Goal: Transaction & Acquisition: Obtain resource

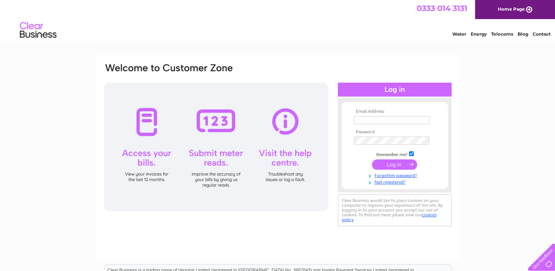
type input "info@mcphersonmemorials.co.uk"
click at [387, 167] on input "submit" at bounding box center [394, 164] width 45 height 10
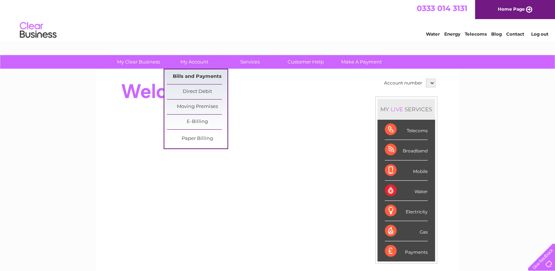
click at [190, 77] on link "Bills and Payments" at bounding box center [197, 76] width 61 height 15
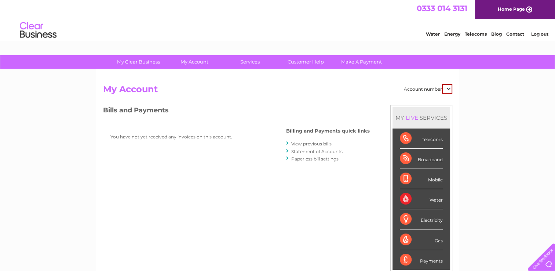
click at [422, 217] on div "Electricity" at bounding box center [421, 219] width 43 height 20
click at [427, 221] on div "Electricity" at bounding box center [421, 219] width 43 height 20
click at [447, 90] on select at bounding box center [447, 89] width 10 height 10
click at [448, 90] on select at bounding box center [447, 89] width 10 height 10
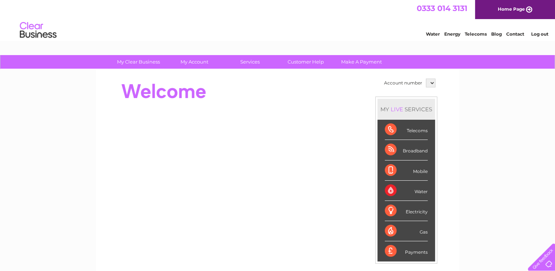
click at [432, 82] on select at bounding box center [431, 83] width 10 height 9
click at [534, 33] on link "Log out" at bounding box center [539, 34] width 17 height 6
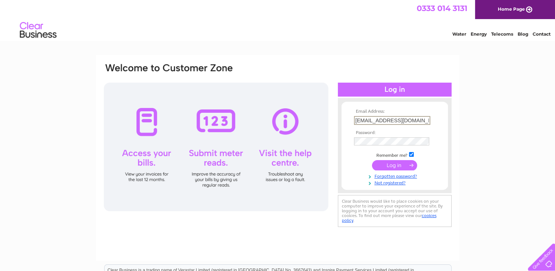
drag, startPoint x: 427, startPoint y: 121, endPoint x: 327, endPoint y: 125, distance: 100.7
click at [327, 125] on div "Email Address: info@mcphersonmemorials.co.uk Password:" at bounding box center [277, 145] width 349 height 166
type input "xkkx@hotmail.co.uk"
click at [325, 146] on div "Email Address: xkkx@hotmail.co.uk Password:" at bounding box center [277, 145] width 349 height 166
click at [357, 163] on td at bounding box center [394, 165] width 85 height 14
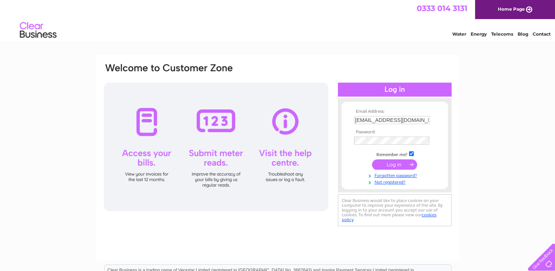
click at [386, 166] on input "submit" at bounding box center [394, 164] width 45 height 10
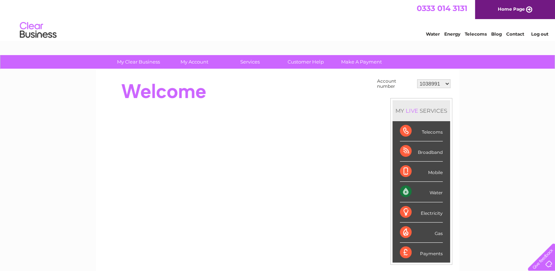
click at [498, 163] on div "My Clear Business Login Details My Details My Preferences Link Account My Accou…" at bounding box center [277, 262] width 555 height 414
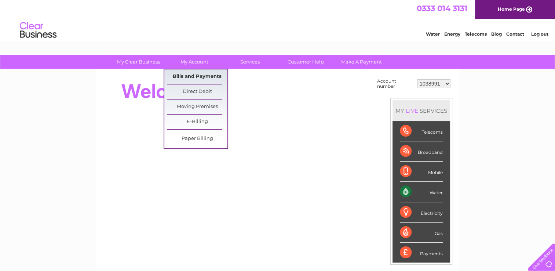
click at [187, 72] on link "Bills and Payments" at bounding box center [197, 76] width 61 height 15
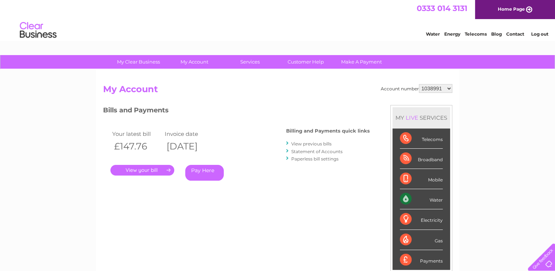
click at [321, 142] on link "View previous bills" at bounding box center [311, 144] width 40 height 6
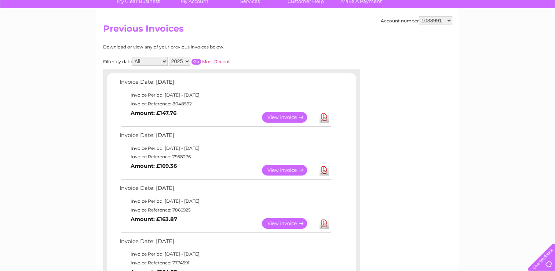
scroll to position [73, 0]
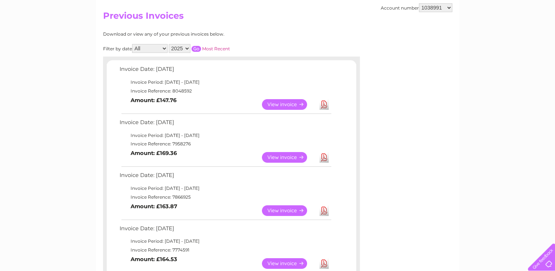
click at [182, 210] on td "View Download Amount: £163.87" at bounding box center [225, 211] width 215 height 18
click at [324, 211] on link "Download" at bounding box center [324, 210] width 9 height 11
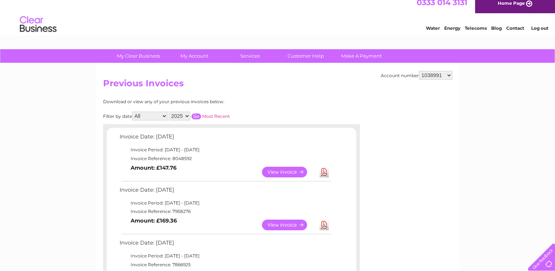
scroll to position [0, 0]
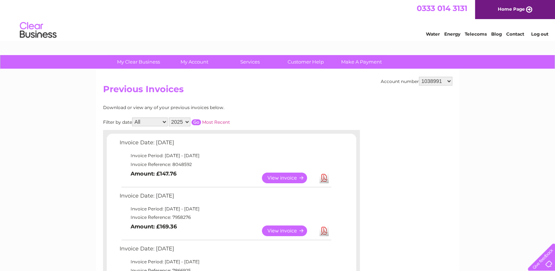
click at [451, 80] on select "1038991 1093818 30285326" at bounding box center [435, 81] width 33 height 9
select select "1093818"
click at [419, 77] on select "1038991 1093818 30285326" at bounding box center [435, 81] width 33 height 9
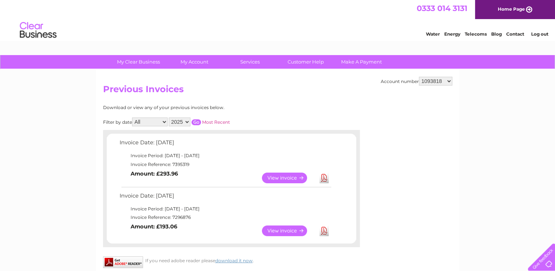
click at [451, 80] on select "1038991 1093818 30285326" at bounding box center [435, 81] width 33 height 9
select select "30285326"
click at [419, 77] on select "1038991 1093818 30285326" at bounding box center [435, 81] width 33 height 9
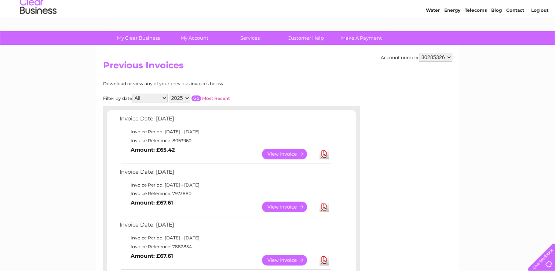
scroll to position [37, 0]
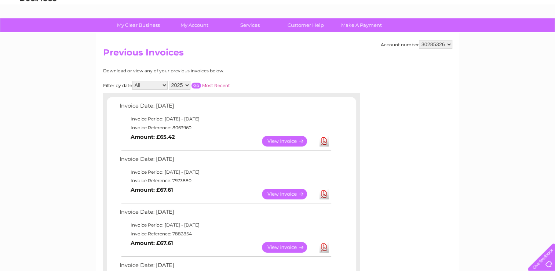
click at [323, 247] on link "Download" at bounding box center [324, 247] width 9 height 11
